Goal: Task Accomplishment & Management: Manage account settings

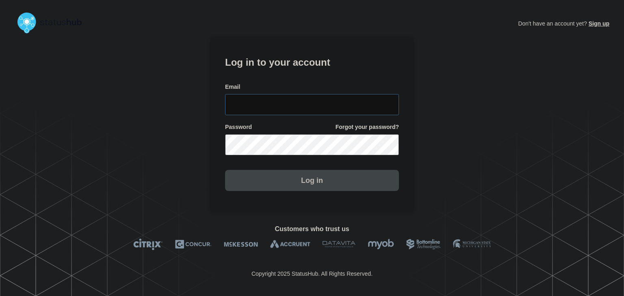
type input "[PERSON_NAME][EMAIL_ADDRESS][PERSON_NAME][DOMAIN_NAME]"
click at [312, 184] on button "Log in" at bounding box center [312, 180] width 174 height 21
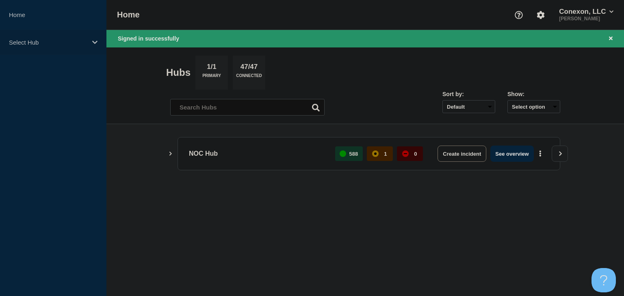
click at [50, 43] on p "Select Hub" at bounding box center [48, 42] width 78 height 7
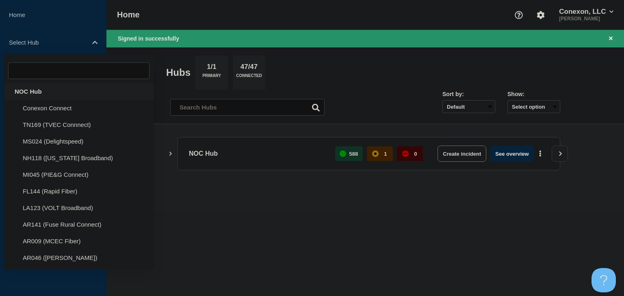
click at [33, 90] on div "NOC Hub" at bounding box center [78, 91] width 149 height 17
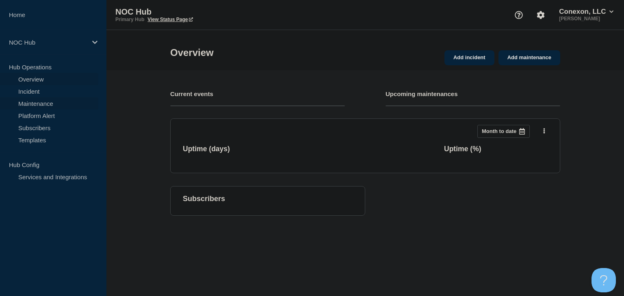
click at [31, 104] on link "Maintenance" at bounding box center [49, 103] width 98 height 12
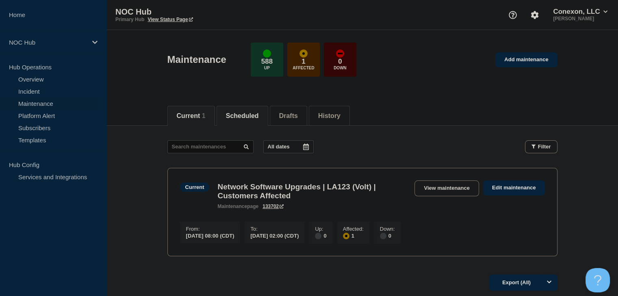
click at [241, 112] on button "Scheduled" at bounding box center [242, 115] width 33 height 7
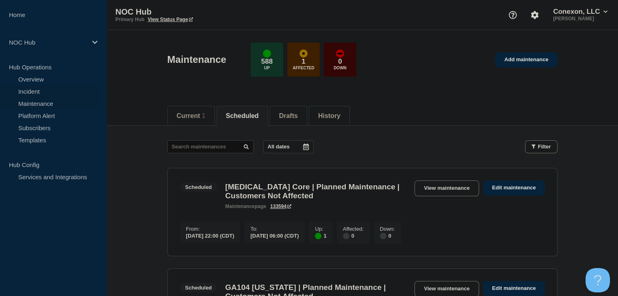
click at [44, 92] on link "Incident" at bounding box center [49, 91] width 98 height 12
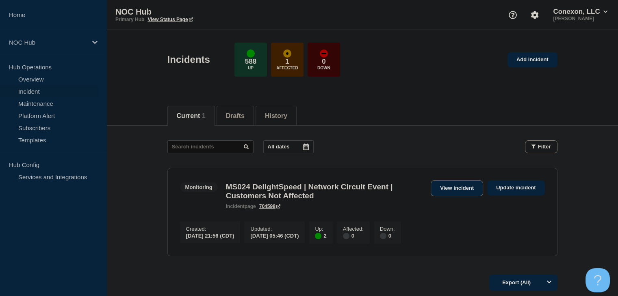
click at [447, 190] on link "View incident" at bounding box center [456, 189] width 52 height 16
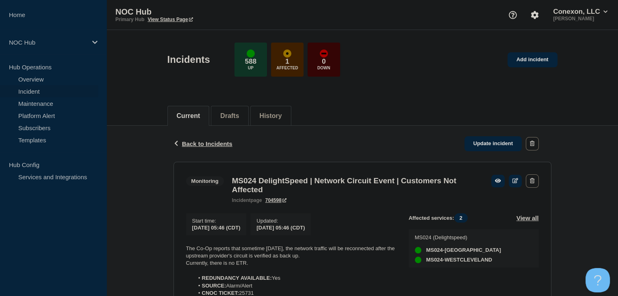
scroll to position [122, 0]
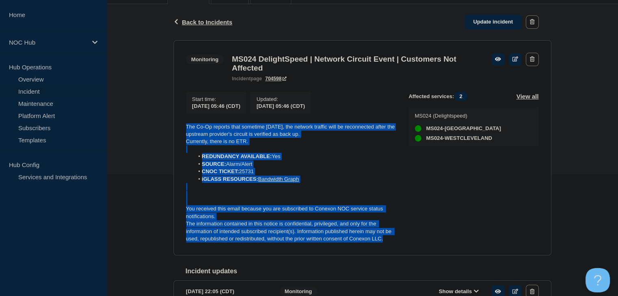
drag, startPoint x: 405, startPoint y: 246, endPoint x: 163, endPoint y: 121, distance: 272.3
click at [163, 121] on div "Back Back to Incidents Update incident Monitoring MS024 DelightSpeed | Network …" at bounding box center [361, 179] width 511 height 351
copy div "The Co-Op reports that sometime today, the network traffic will be reconnected …"
click at [482, 24] on link "Update incident" at bounding box center [493, 22] width 58 height 15
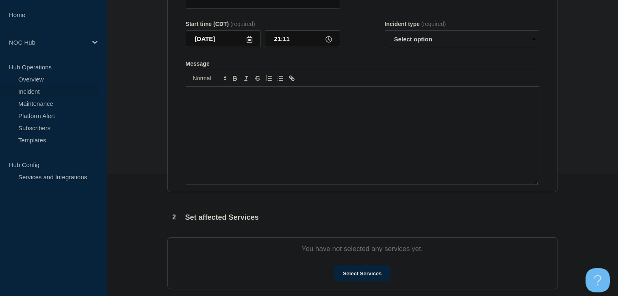
type input "MS024 DelightSpeed | Network Circuit Event | Customers Not Affected"
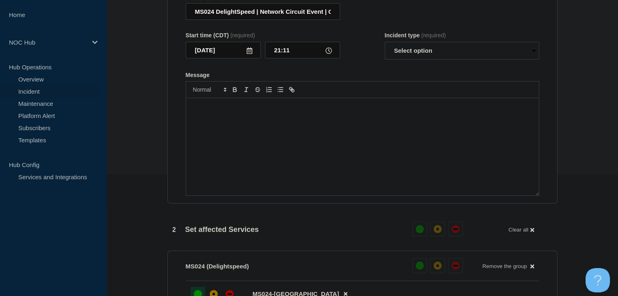
click at [253, 162] on div "Message" at bounding box center [362, 146] width 352 height 97
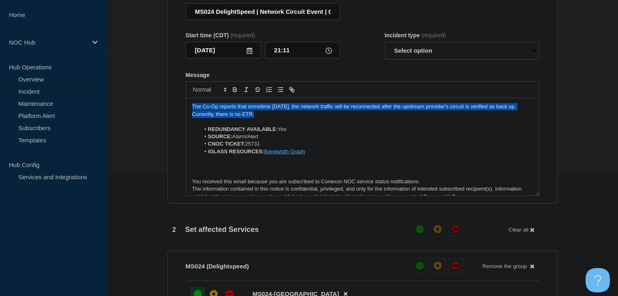
drag, startPoint x: 256, startPoint y: 117, endPoint x: 150, endPoint y: 106, distance: 106.6
click at [150, 106] on section "1 Provide details Title (required) MS024 DelightSpeed | Network Circuit Event |…" at bounding box center [361, 285] width 511 height 652
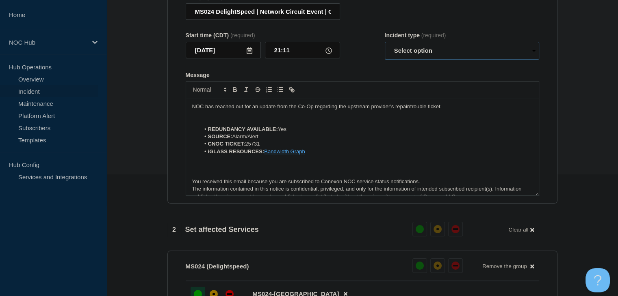
click at [410, 47] on select "Select option Investigating Identified Monitoring Resolved" at bounding box center [462, 51] width 154 height 18
select select "monitoring"
click at [385, 47] on select "Select option Investigating Identified Monitoring Resolved" at bounding box center [462, 51] width 154 height 18
click at [356, 77] on div "Message" at bounding box center [362, 75] width 353 height 6
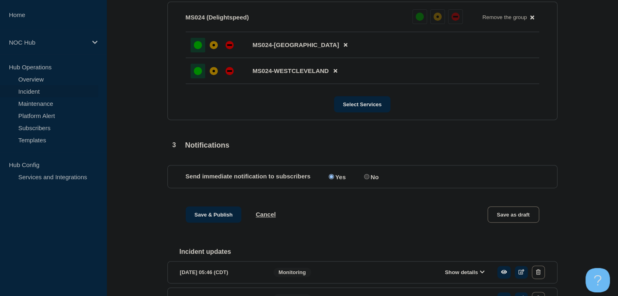
scroll to position [406, 0]
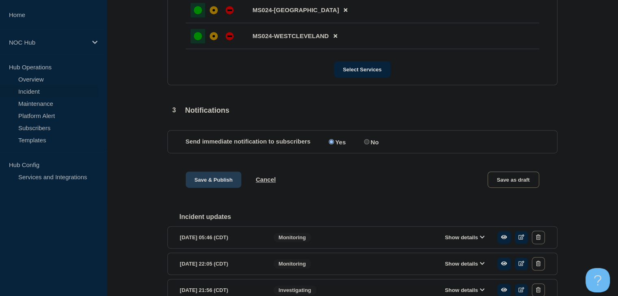
click at [212, 181] on button "Save & Publish" at bounding box center [214, 180] width 56 height 16
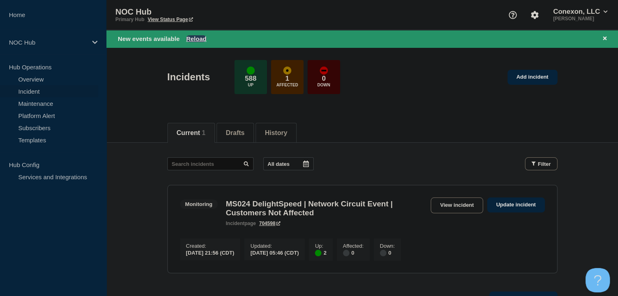
click at [194, 35] on button "Reload" at bounding box center [196, 38] width 20 height 7
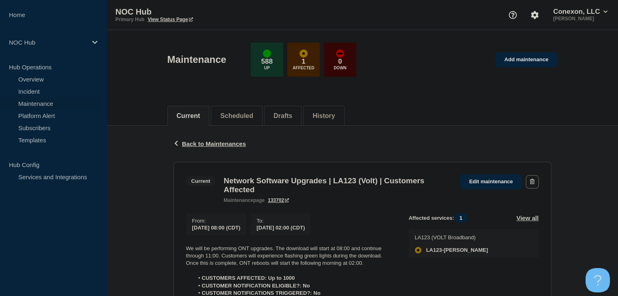
scroll to position [122, 0]
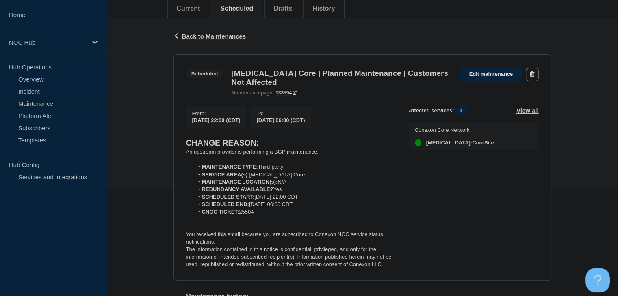
scroll to position [122, 0]
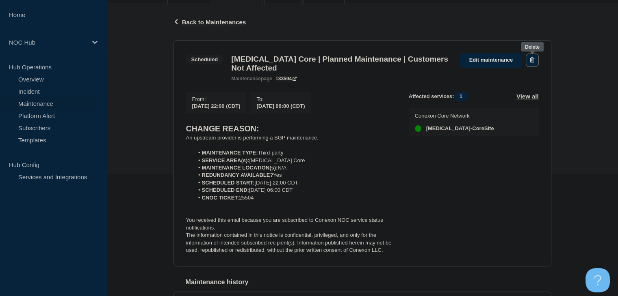
click at [534, 59] on icon "button" at bounding box center [532, 59] width 4 height 5
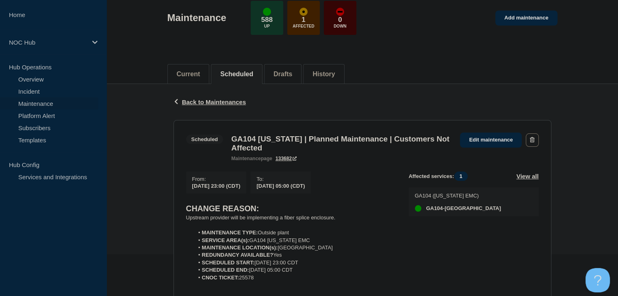
scroll to position [81, 0]
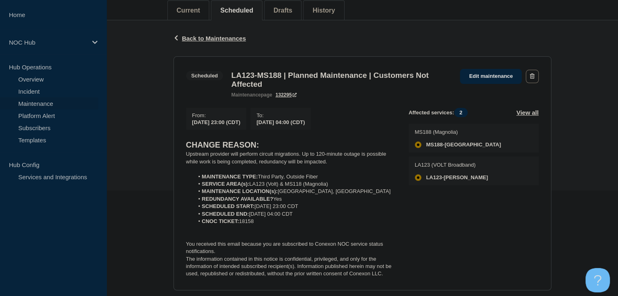
scroll to position [122, 0]
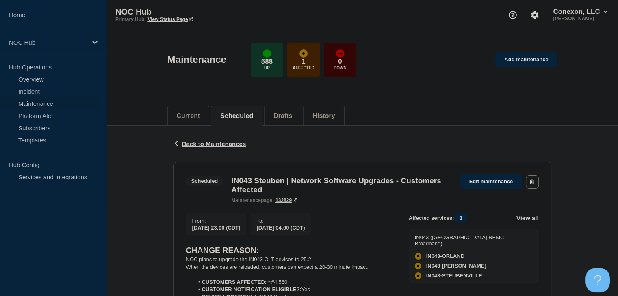
scroll to position [81, 0]
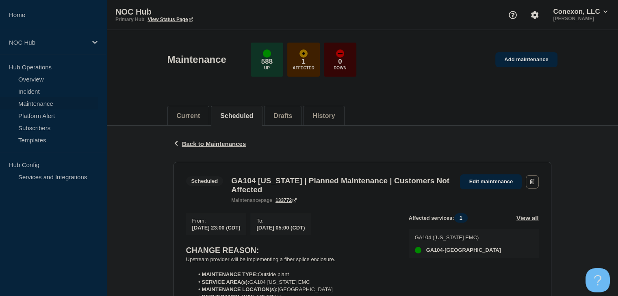
scroll to position [122, 0]
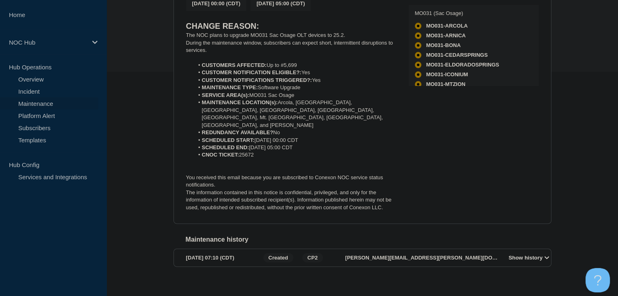
scroll to position [143, 0]
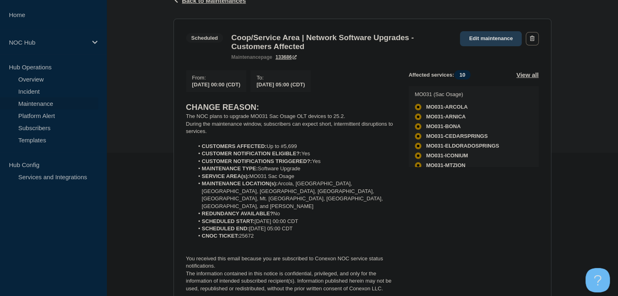
click at [497, 38] on link "Edit maintenance" at bounding box center [491, 38] width 62 height 15
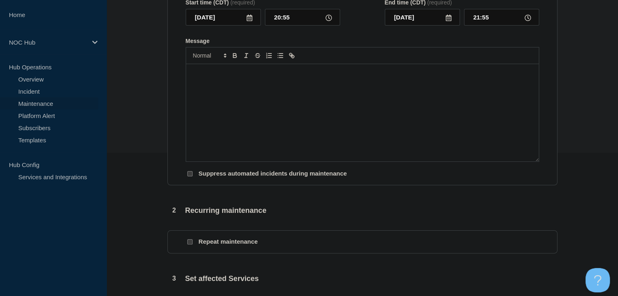
type input "Coop/Service Area | Network Software Upgrades - Customers Affected"
type input "2025-08-29"
type input "00:00"
type input "2025-08-29"
type input "05:00"
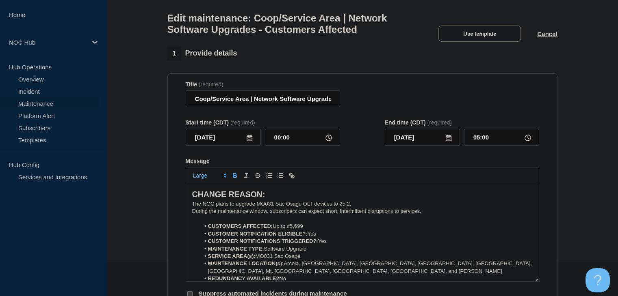
scroll to position [22, 0]
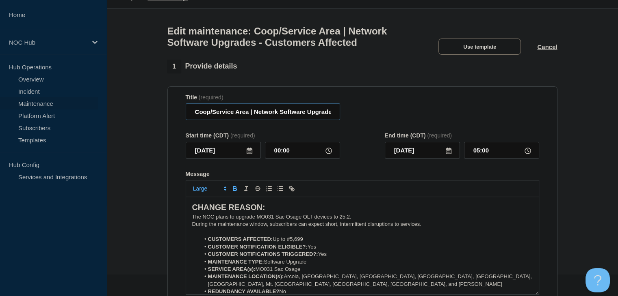
drag, startPoint x: 248, startPoint y: 117, endPoint x: 184, endPoint y: 118, distance: 63.8
click at [184, 118] on section "Title (required) Coop/Service Area | Network Software Upgrades - Customers Affe…" at bounding box center [362, 203] width 390 height 233
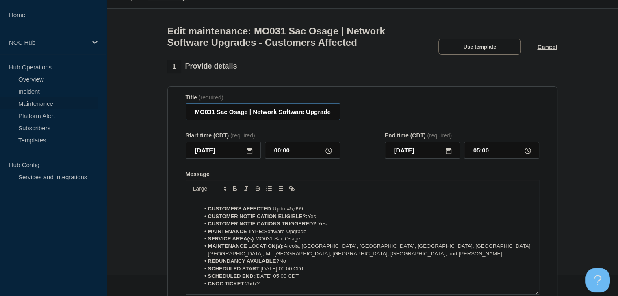
scroll to position [66, 0]
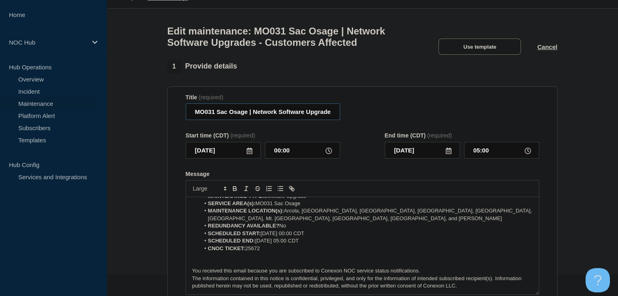
type input "MO031 Sac Osage | Network Software Upgrades - Customers Affected"
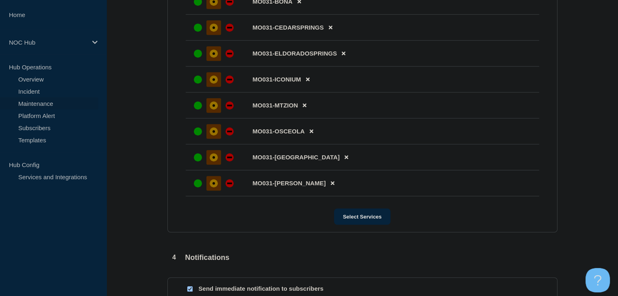
scroll to position [666, 0]
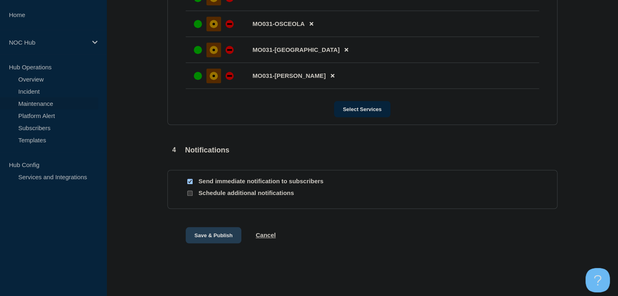
click at [209, 235] on button "Save & Publish" at bounding box center [214, 235] width 56 height 16
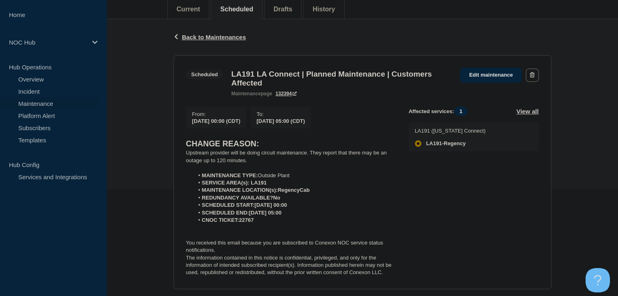
scroll to position [122, 0]
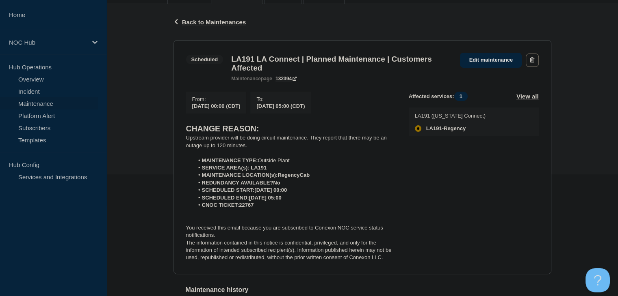
click at [223, 157] on p at bounding box center [291, 152] width 210 height 7
